Goal: Communication & Community: Answer question/provide support

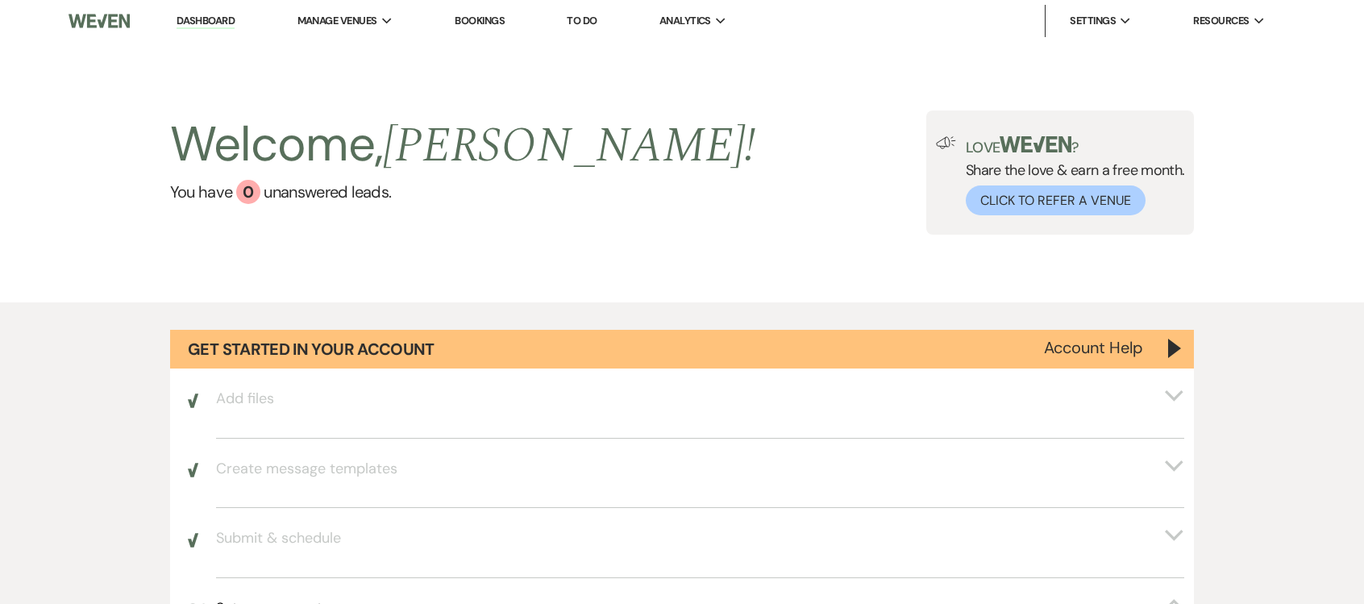
drag, startPoint x: 206, startPoint y: 17, endPoint x: 844, endPoint y: 198, distance: 663.6
click at [206, 17] on link "Dashboard" at bounding box center [206, 21] width 58 height 15
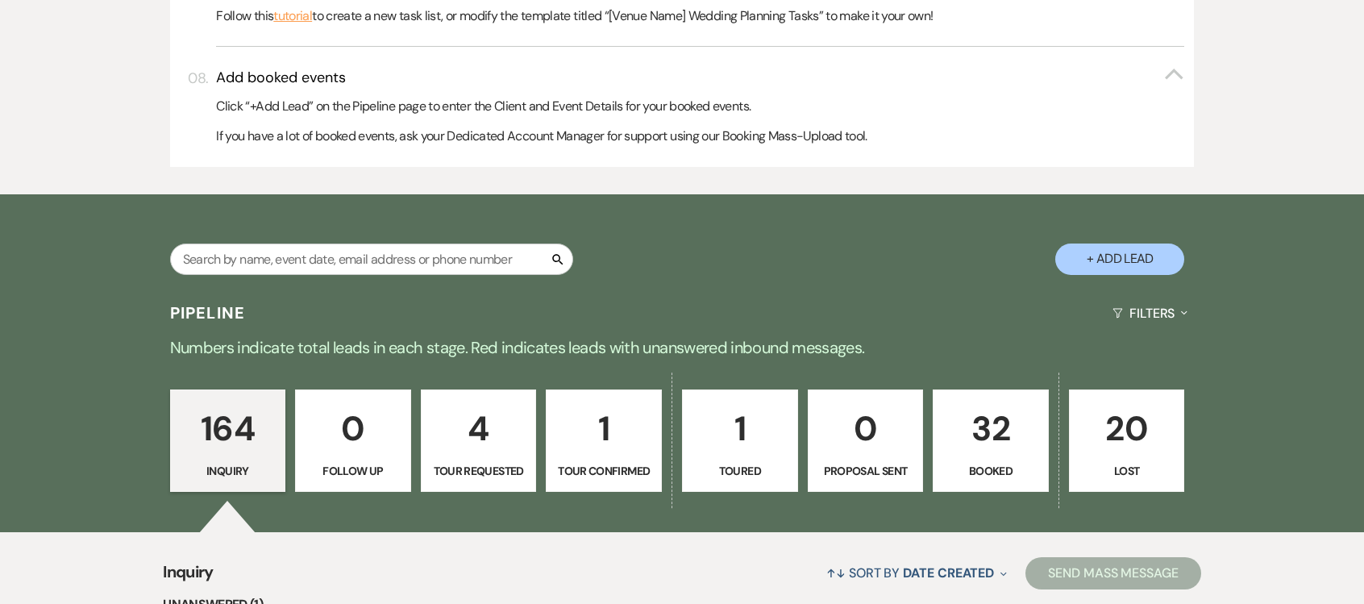
scroll to position [967, 0]
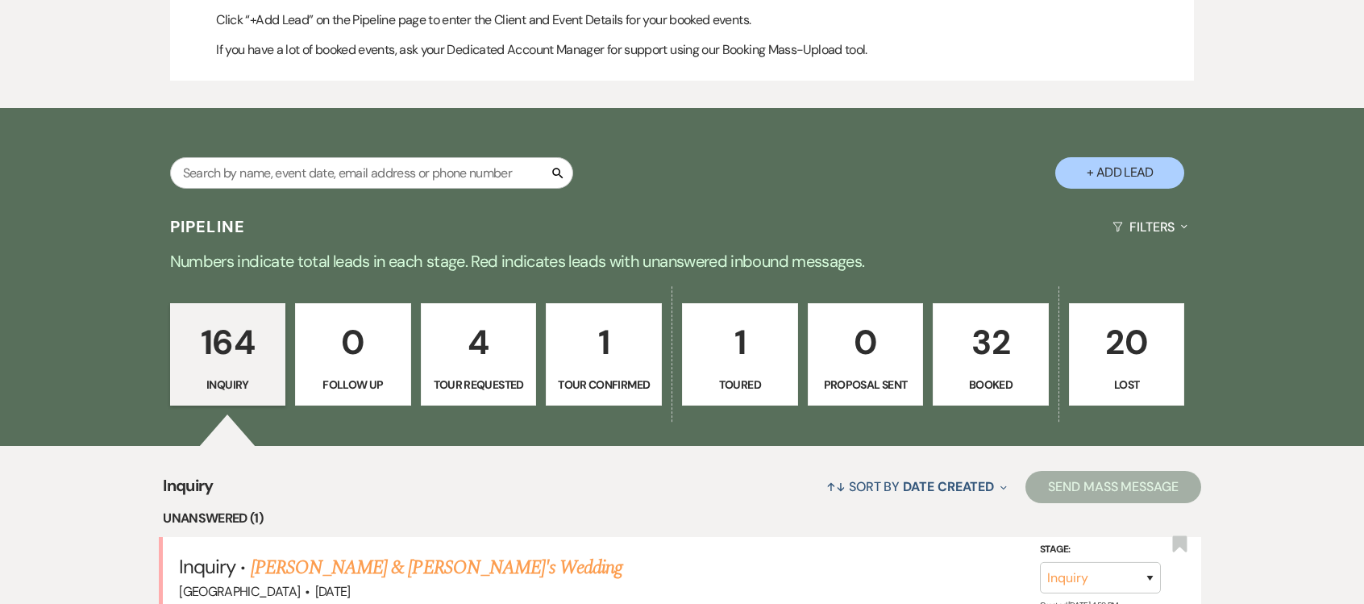
click at [992, 339] on p "32" at bounding box center [990, 342] width 95 height 54
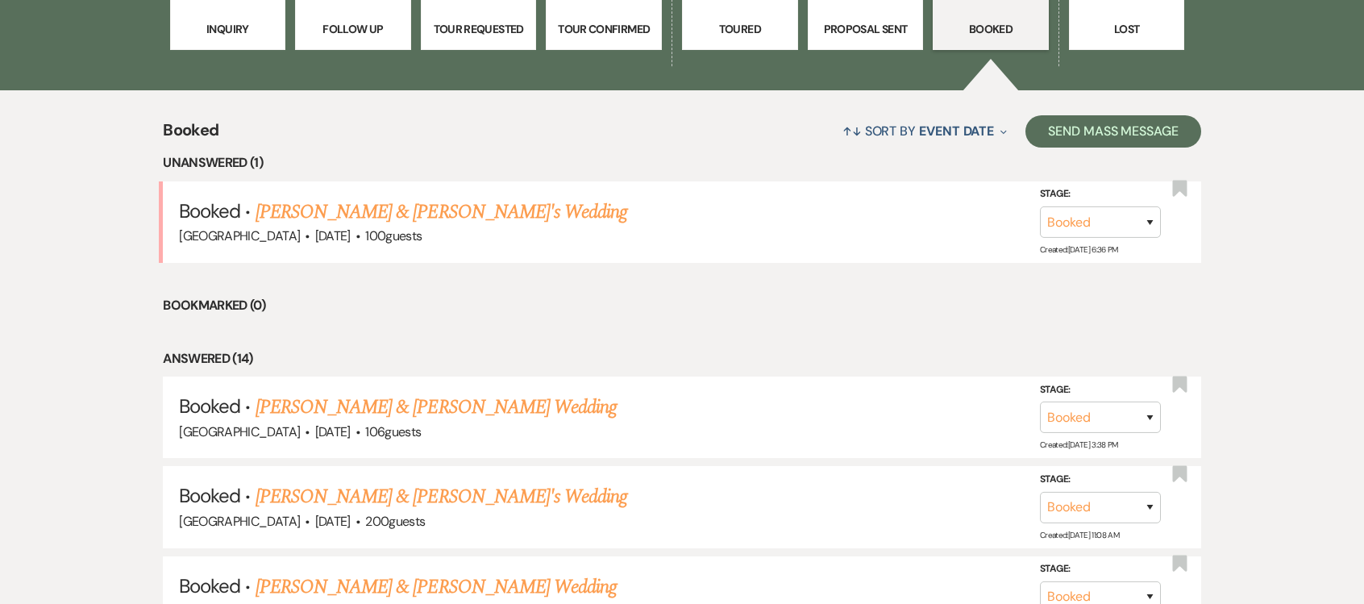
scroll to position [1371, 0]
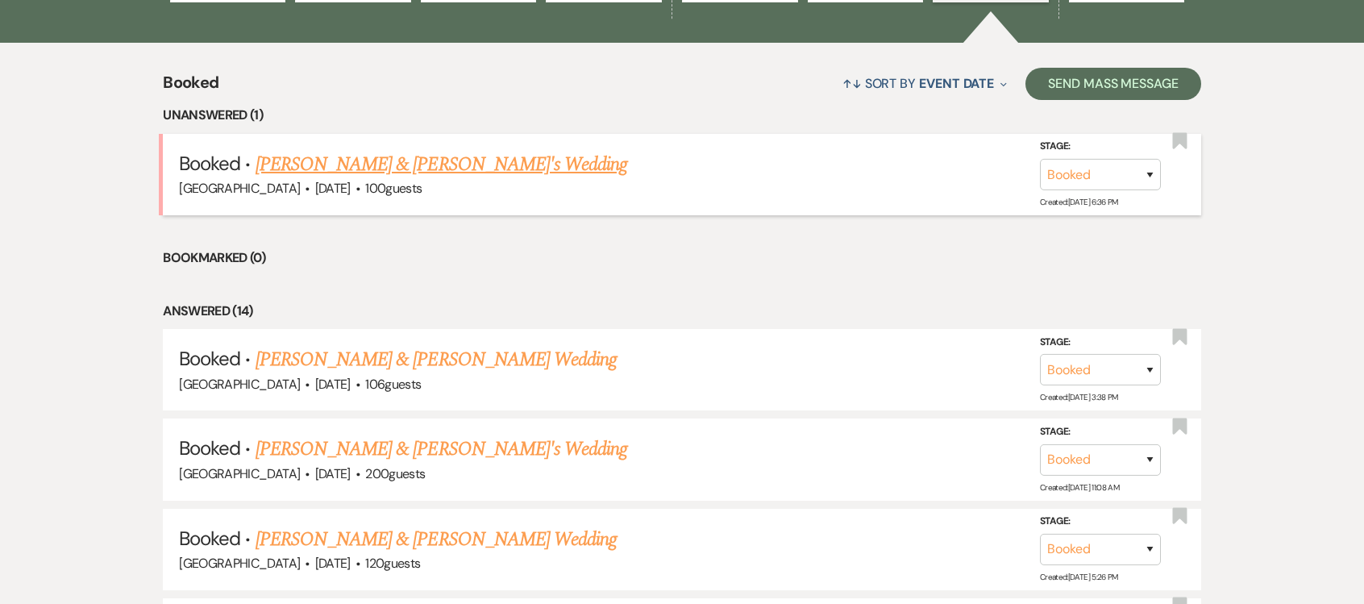
click at [467, 150] on link "[PERSON_NAME] & [PERSON_NAME]'s Wedding" at bounding box center [442, 164] width 372 height 29
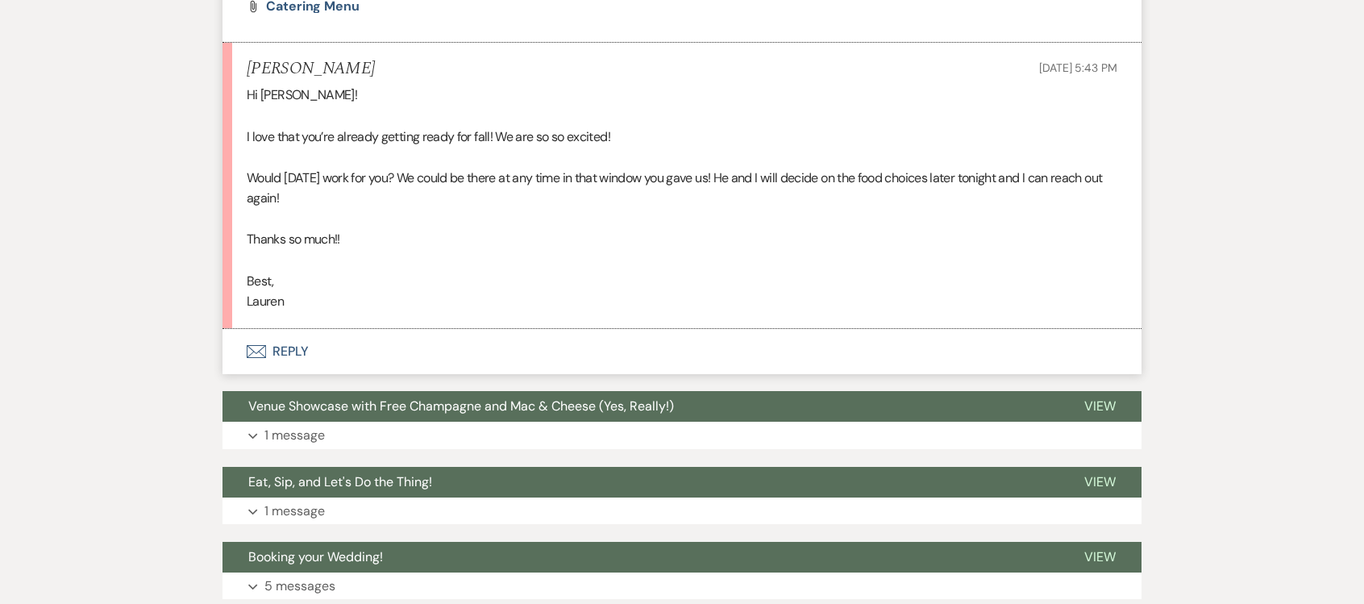
scroll to position [1209, 0]
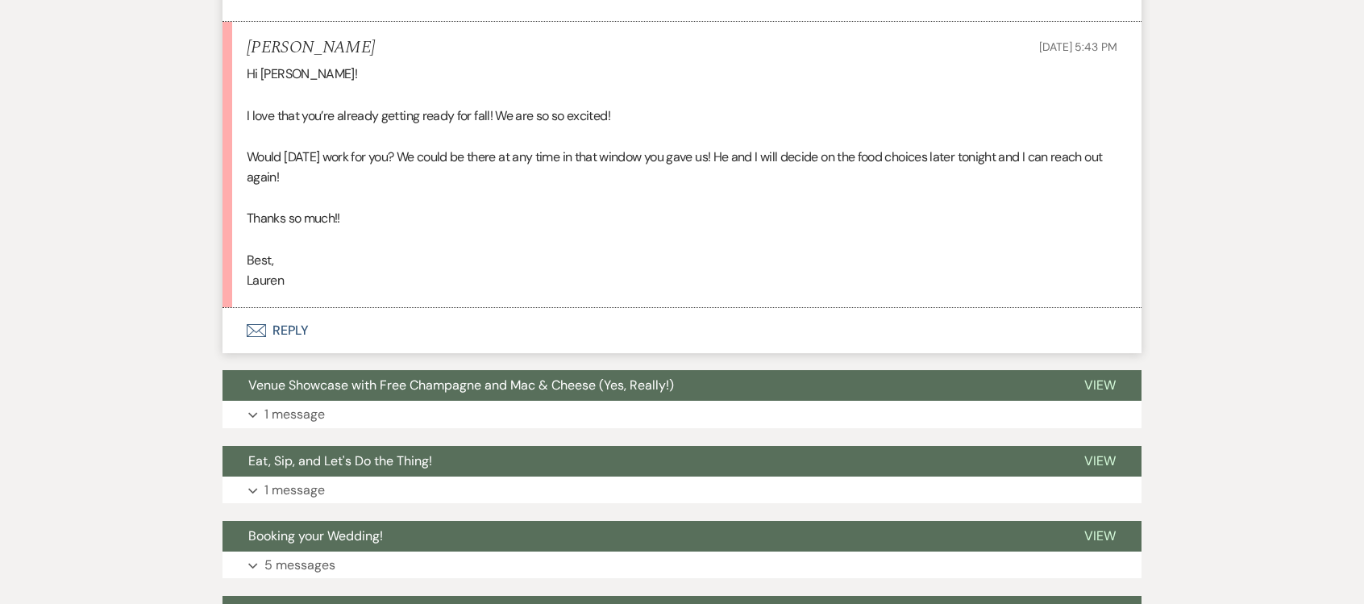
click at [444, 329] on button "Envelope Reply" at bounding box center [682, 330] width 919 height 45
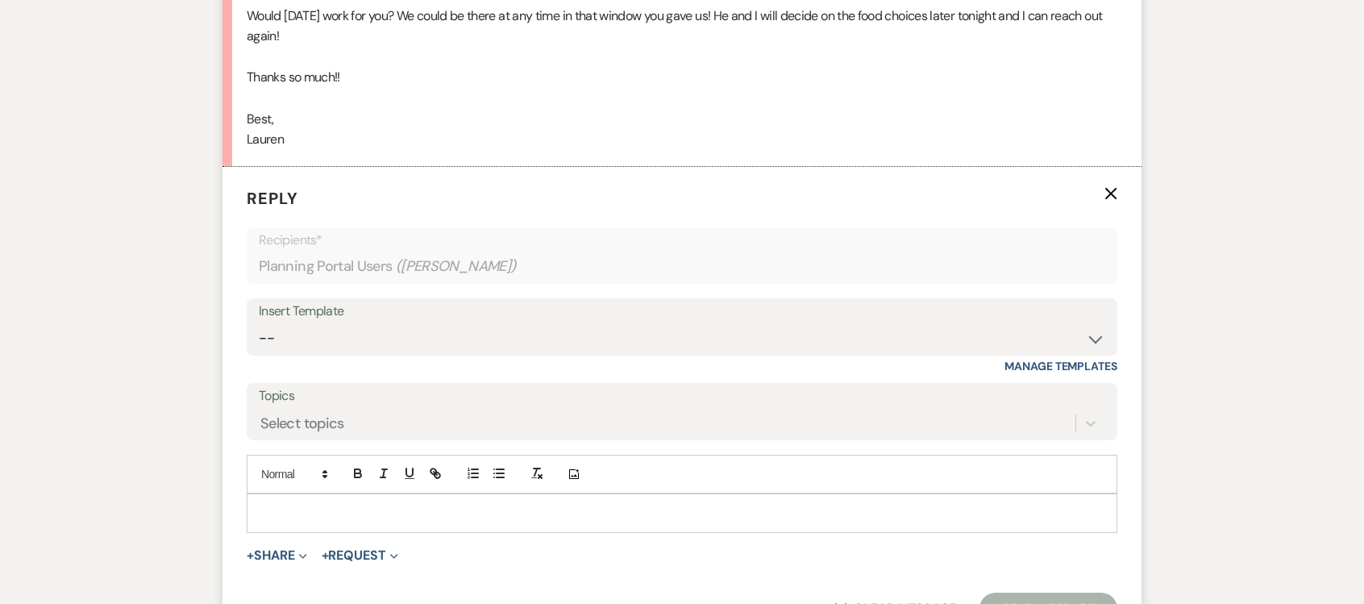
scroll to position [1451, 0]
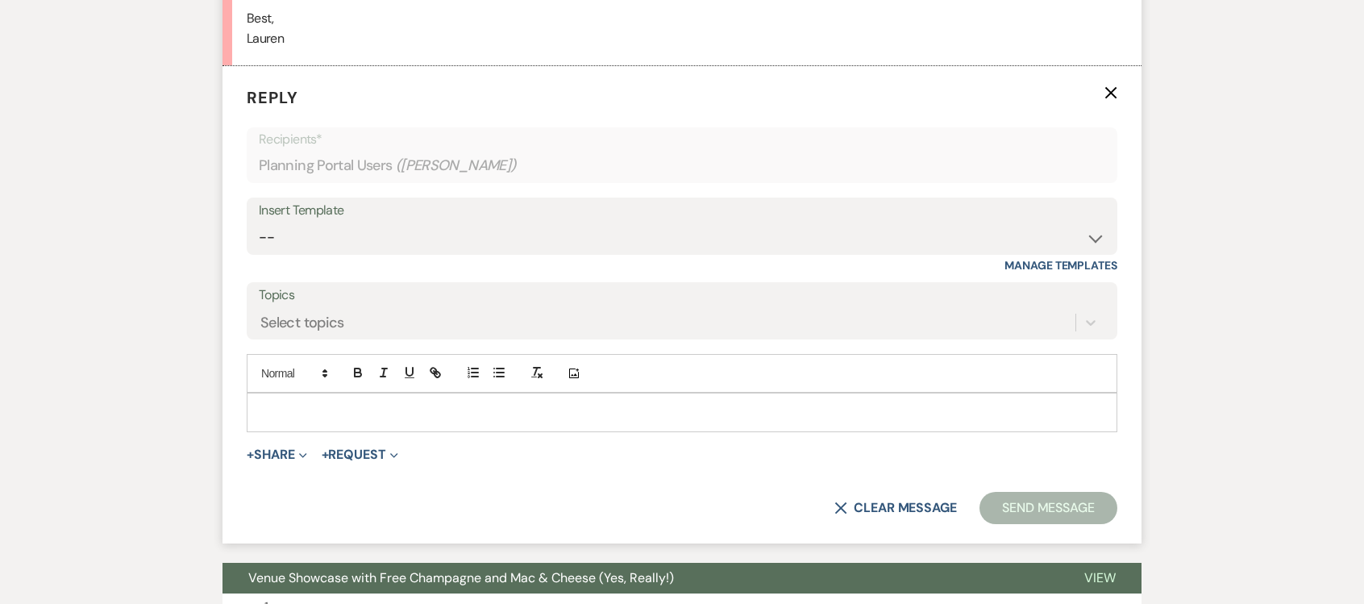
click at [426, 400] on div at bounding box center [682, 411] width 869 height 37
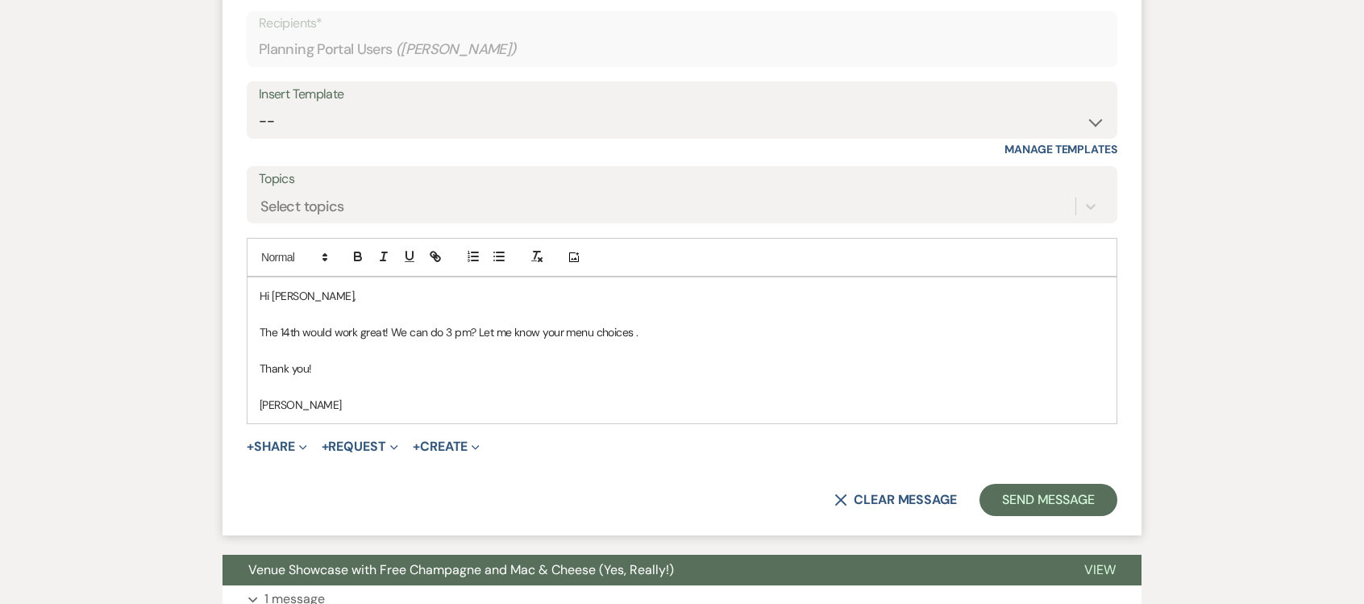
scroll to position [1693, 0]
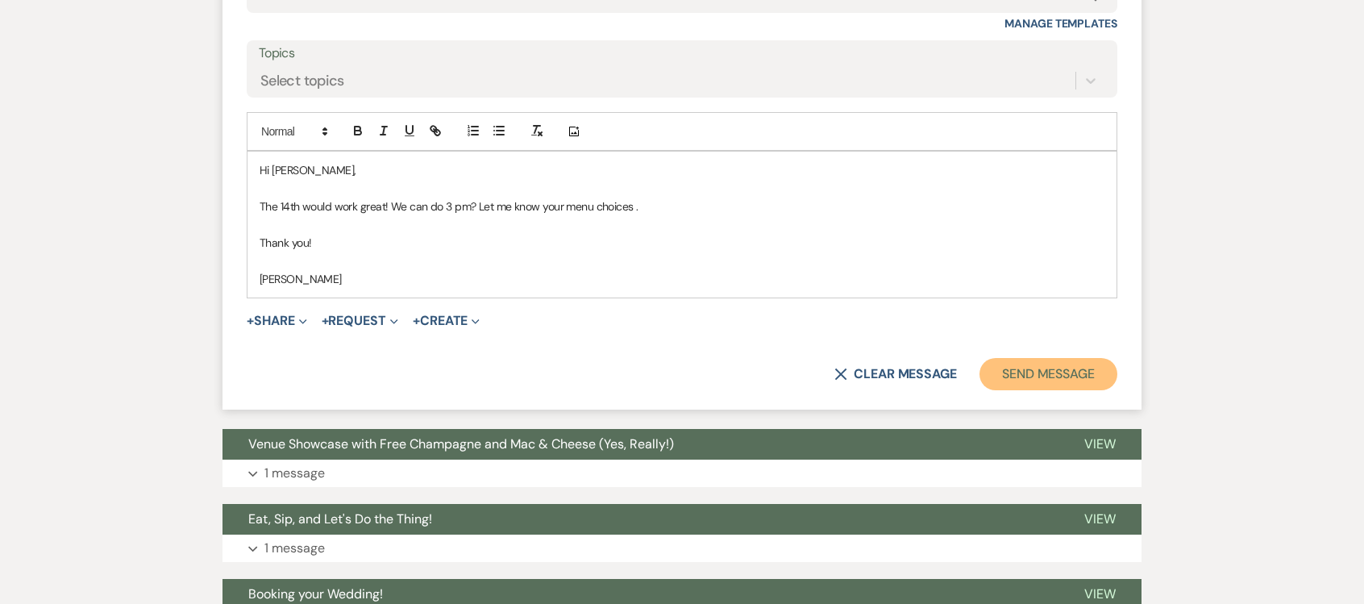
click at [1040, 368] on button "Send Message" at bounding box center [1049, 374] width 138 height 32
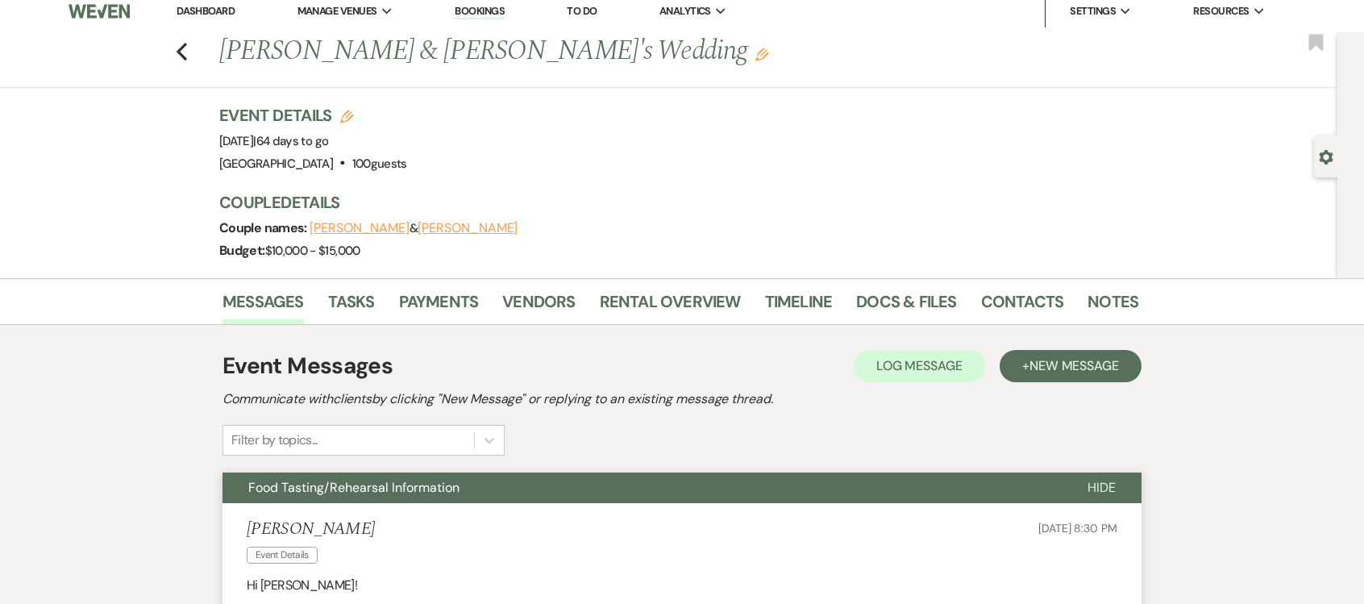
scroll to position [0, 0]
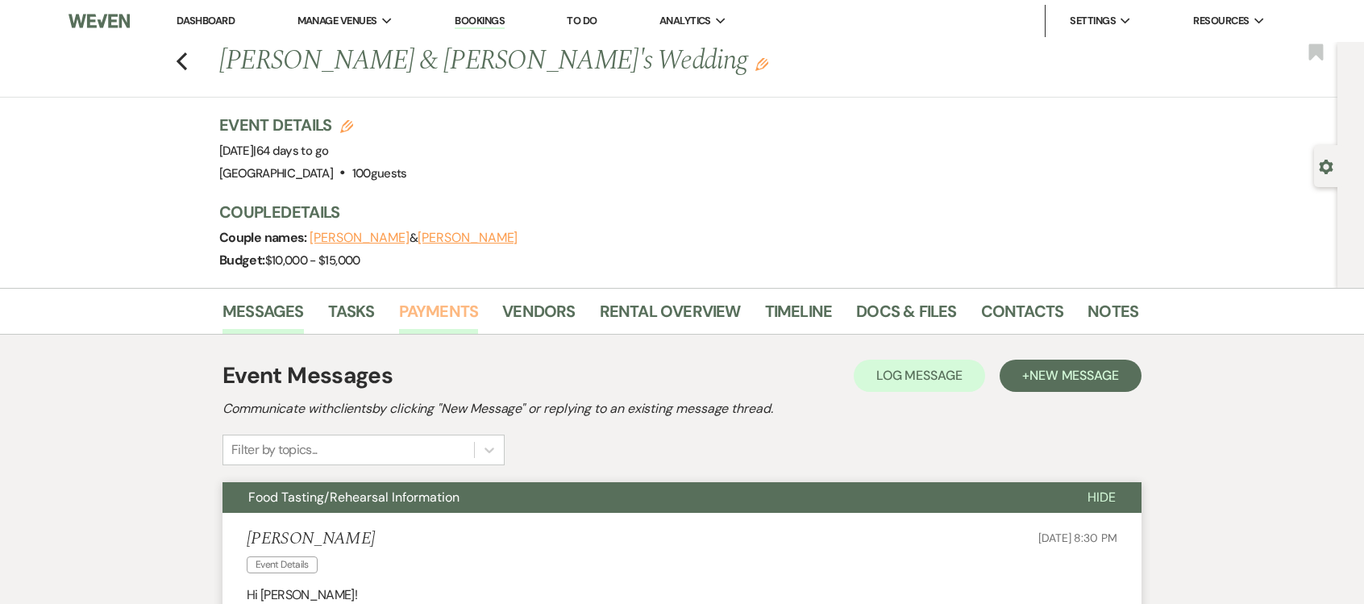
click at [435, 302] on link "Payments" at bounding box center [439, 315] width 80 height 35
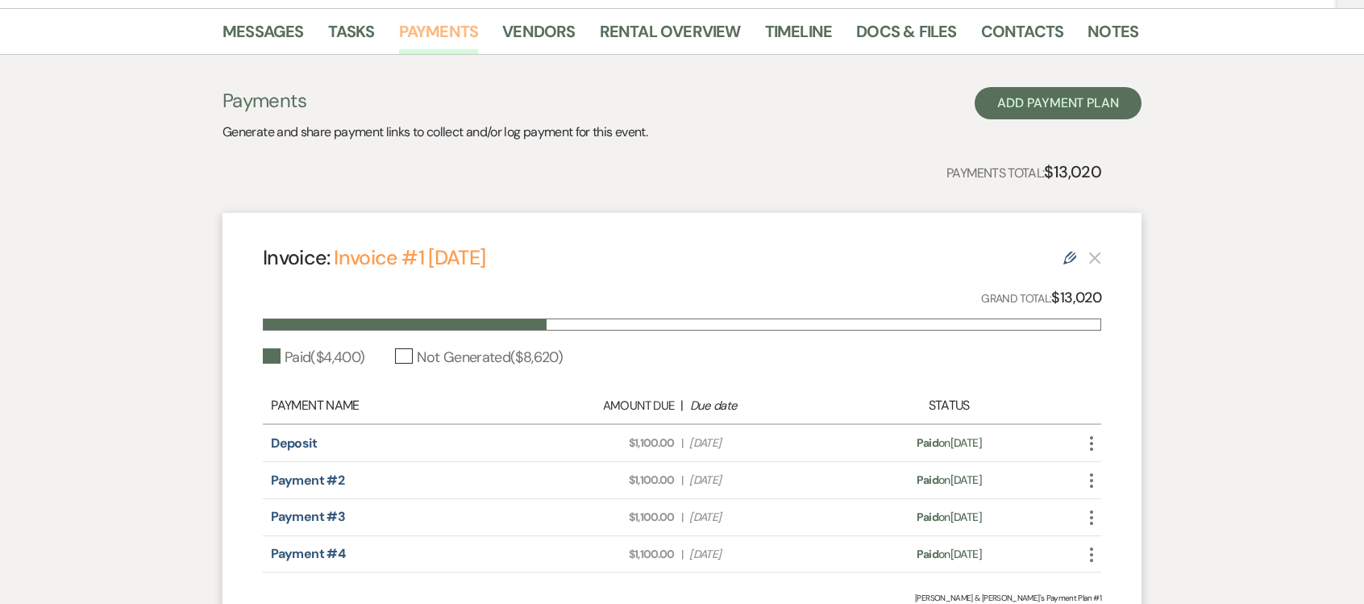
scroll to position [119, 0]
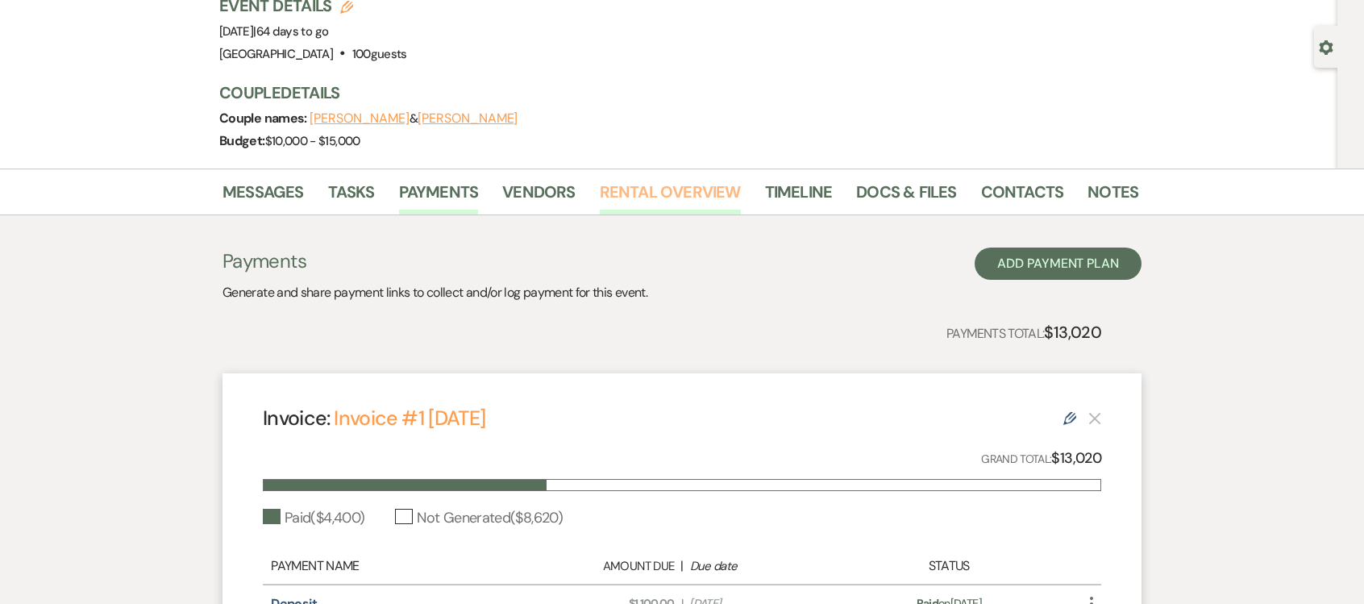
click at [634, 185] on link "Rental Overview" at bounding box center [670, 196] width 141 height 35
